Goal: Transaction & Acquisition: Download file/media

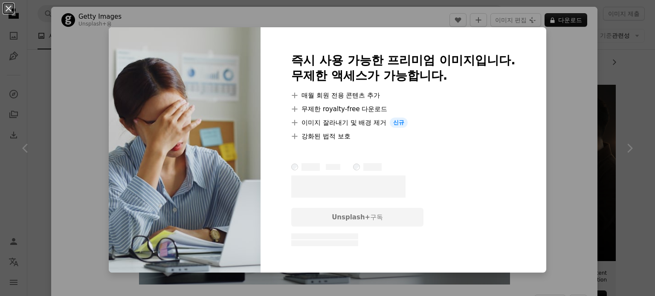
scroll to position [128, 0]
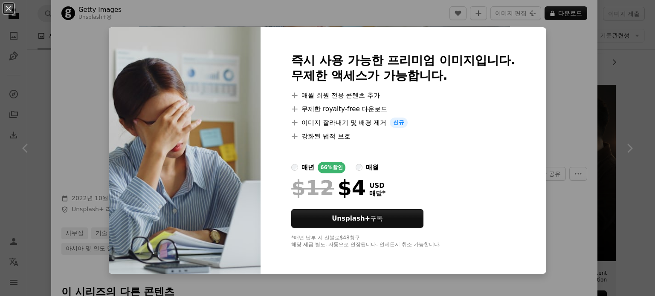
click at [609, 94] on div "An X shape 즉시 사용 가능한 프리미엄 이미지입니다. 무제한 액세스가 가능합니다. A plus sign 매월 회원 전용 콘텐츠 추가 A…" at bounding box center [327, 148] width 655 height 296
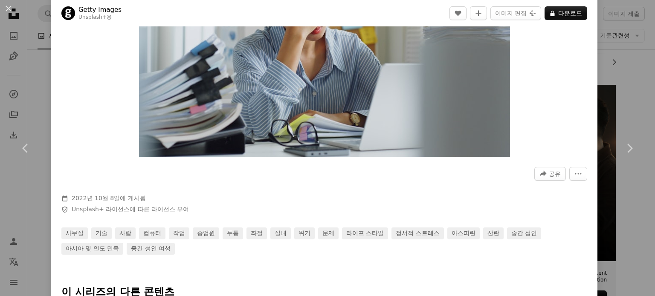
click at [609, 94] on div "An X shape Chevron left Chevron right Getty Images Unsplash+ 용 A heart A plus s…" at bounding box center [327, 148] width 655 height 296
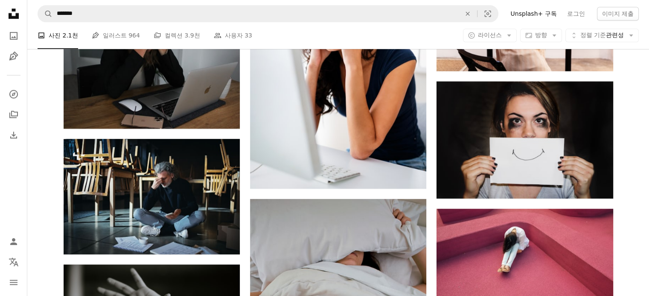
scroll to position [939, 0]
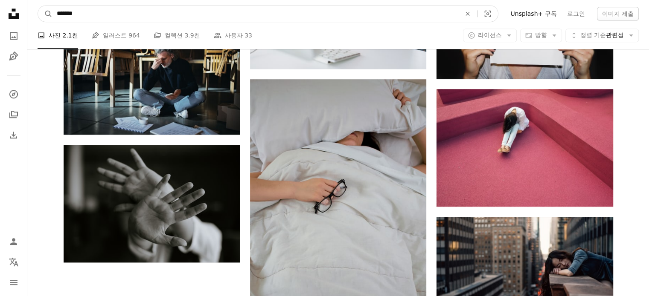
drag, startPoint x: 105, startPoint y: 9, endPoint x: 0, endPoint y: 9, distance: 104.9
type input "*"
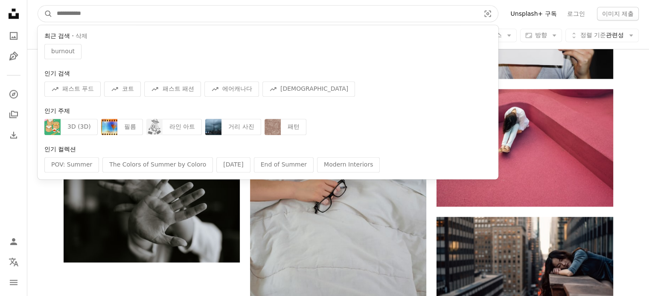
type input "*"
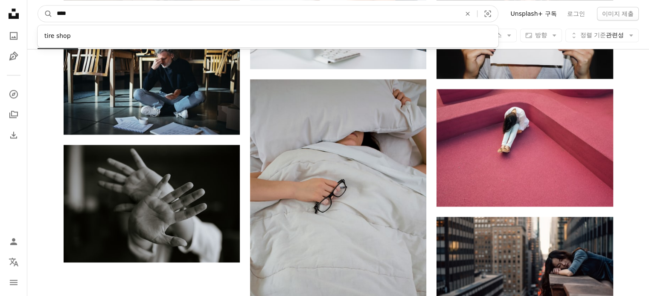
type input "*****"
click button "A magnifying glass" at bounding box center [45, 14] width 15 height 16
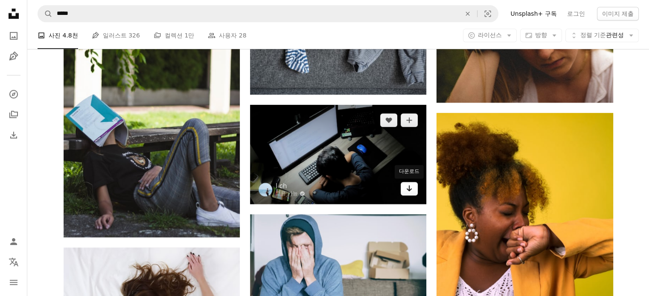
scroll to position [768, 0]
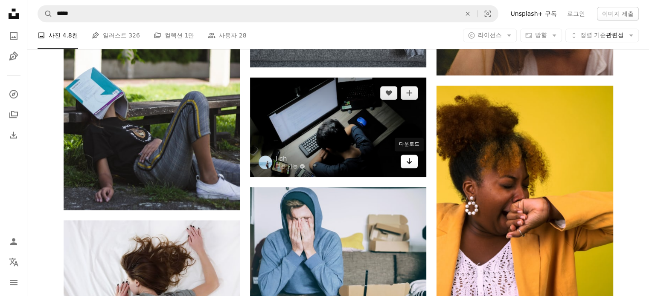
click at [410, 157] on icon "Arrow pointing down" at bounding box center [409, 161] width 7 height 10
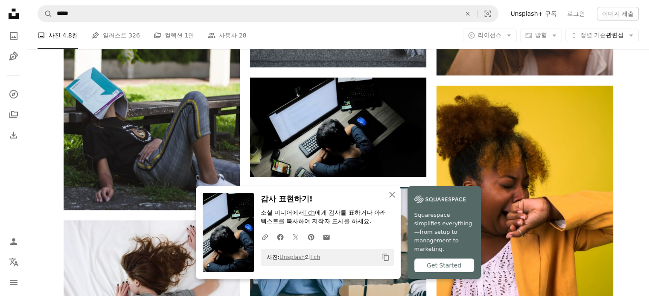
click at [381, 265] on button "Copy content" at bounding box center [385, 257] width 15 height 15
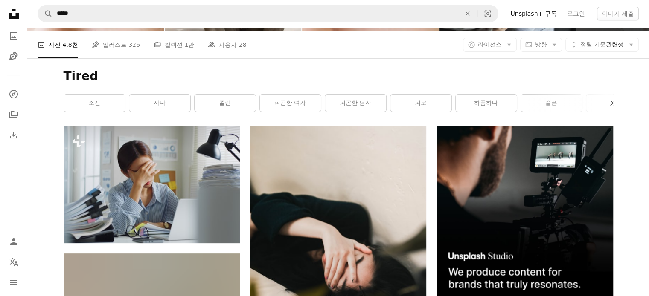
scroll to position [85, 0]
